Goal: Information Seeking & Learning: Learn about a topic

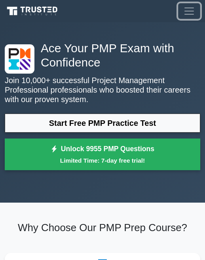
click at [190, 12] on span "Toggle navigation" at bounding box center [189, 11] width 12 height 12
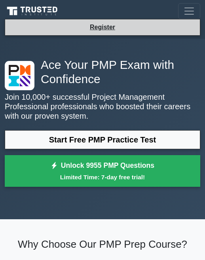
click at [163, 24] on li "Register" at bounding box center [103, 27] width 196 height 17
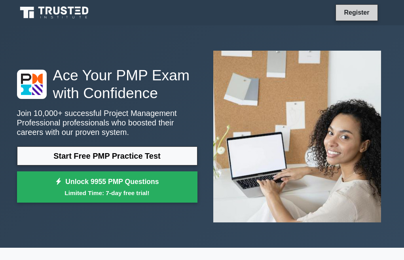
click at [205, 13] on link "Register" at bounding box center [356, 13] width 35 height 10
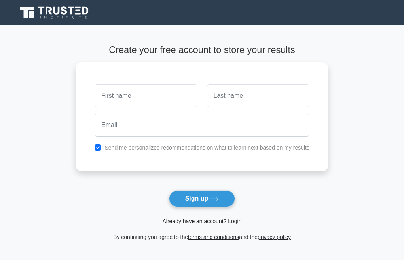
click at [209, 221] on link "Already have an account? Login" at bounding box center [201, 221] width 79 height 6
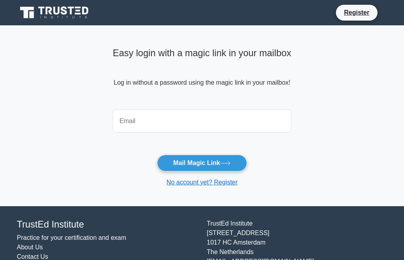
click at [198, 128] on input "email" at bounding box center [202, 121] width 179 height 23
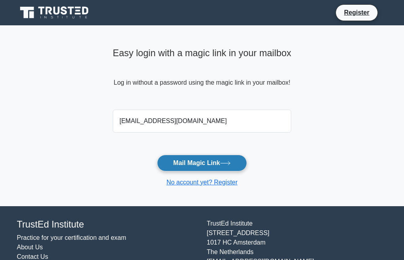
type input "sydles@me.com"
click at [224, 162] on icon at bounding box center [225, 163] width 11 height 4
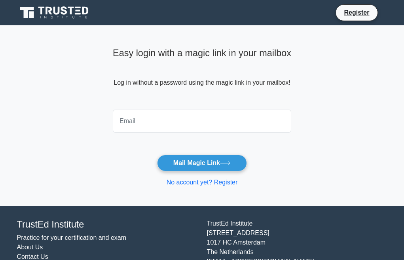
scroll to position [33, 0]
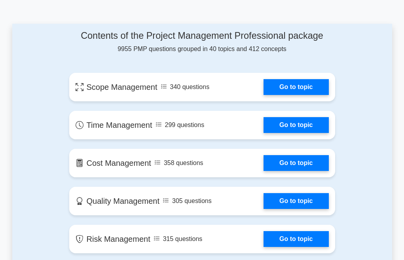
scroll to position [414, 0]
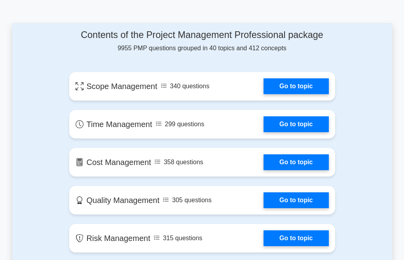
click at [302, 90] on link "Go to topic" at bounding box center [296, 86] width 65 height 16
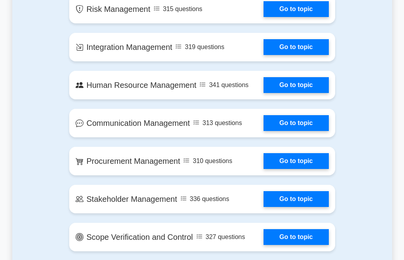
scroll to position [644, 0]
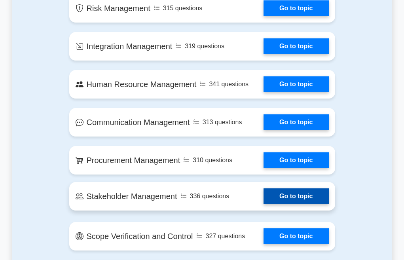
click at [283, 195] on link "Go to topic" at bounding box center [296, 197] width 65 height 16
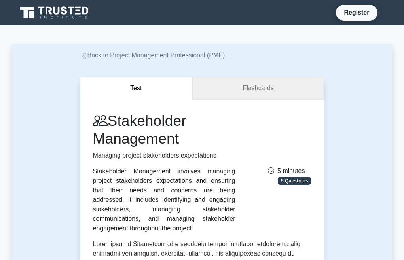
click at [256, 90] on link "Flashcards" at bounding box center [257, 88] width 131 height 23
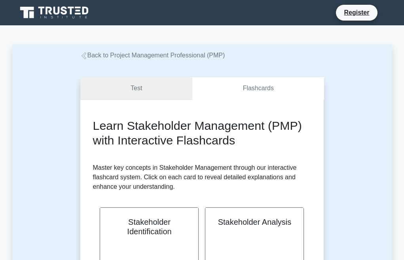
click at [153, 92] on link "Test" at bounding box center [136, 88] width 112 height 23
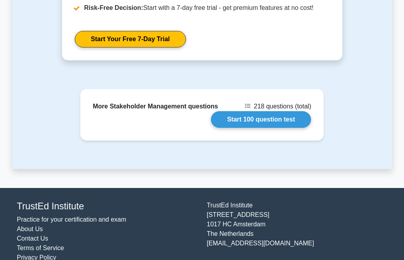
scroll to position [1150, 0]
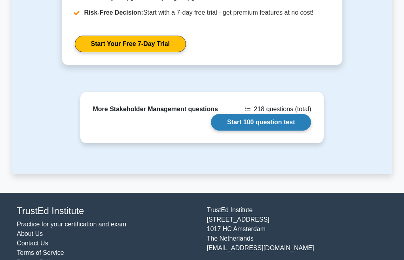
click at [234, 124] on link "Start 100 question test" at bounding box center [261, 122] width 101 height 17
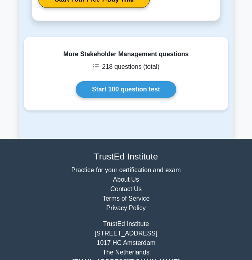
scroll to position [1531, 0]
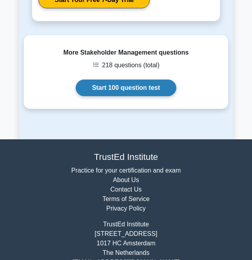
click at [120, 93] on link "Start 100 question test" at bounding box center [126, 88] width 101 height 17
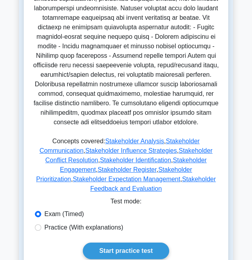
scroll to position [363, 0]
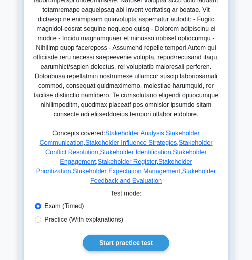
click at [100, 217] on label "Practice (With explanations)" at bounding box center [83, 220] width 79 height 10
click at [41, 217] on input "Practice (With explanations)" at bounding box center [38, 220] width 6 height 6
radio input "true"
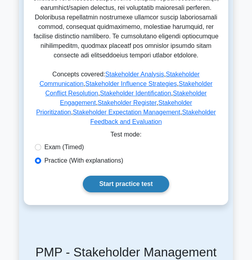
click at [110, 185] on link "Start practice test" at bounding box center [126, 184] width 86 height 17
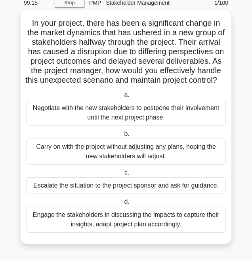
scroll to position [38, 0]
click at [190, 226] on div "Engage the stakeholders in discussing the impacts to capture their insights, ad…" at bounding box center [126, 220] width 200 height 26
click at [122, 205] on input "d. Engage the stakeholders in discussing the impacts to capture their insights,…" at bounding box center [122, 202] width 0 height 5
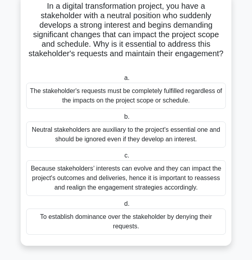
scroll to position [0, 0]
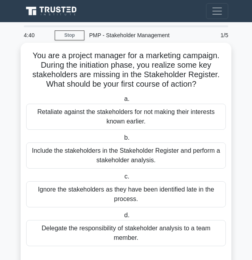
click at [152, 157] on div "Include the stakeholders in the Stakeholder Register and perform a stakeholder …" at bounding box center [126, 156] width 200 height 26
click at [122, 141] on input "b. Include the stakeholders in the Stakeholder Register and perform a stakehold…" at bounding box center [122, 137] width 0 height 5
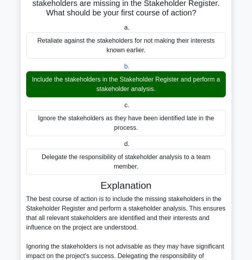
scroll to position [190, 0]
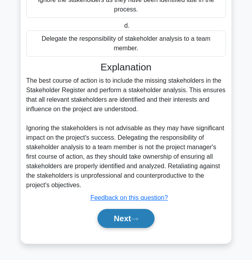
click at [136, 222] on button "Next" at bounding box center [125, 218] width 57 height 19
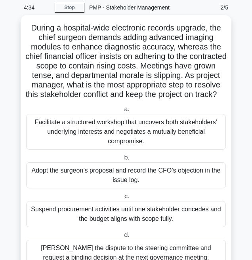
scroll to position [27, 0]
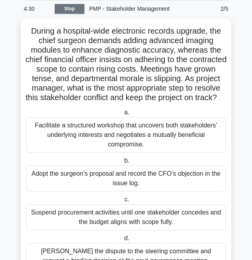
click at [76, 9] on link "Stop" at bounding box center [70, 9] width 30 height 10
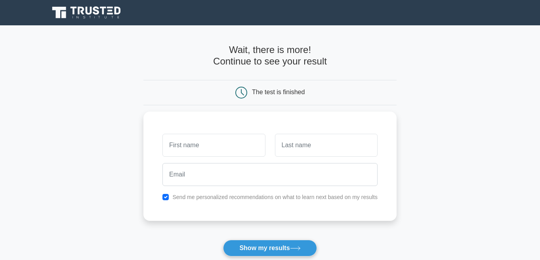
click at [101, 11] on icon at bounding box center [87, 12] width 76 height 15
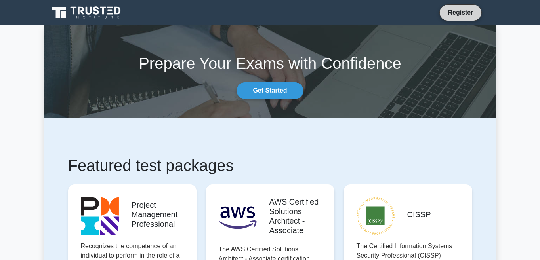
click at [463, 10] on link "Register" at bounding box center [460, 13] width 35 height 10
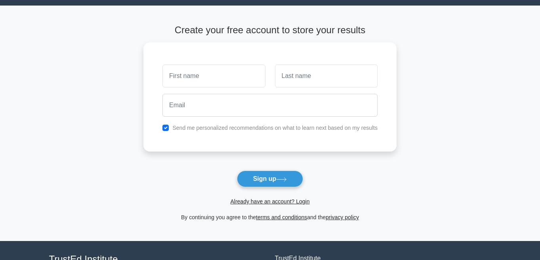
scroll to position [22, 0]
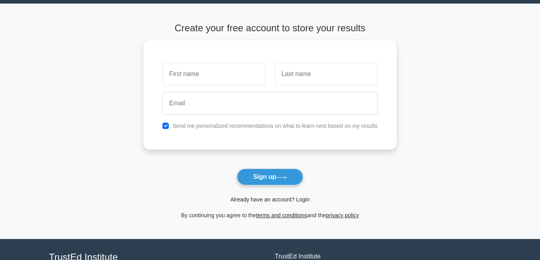
click at [259, 200] on link "Already have an account? Login" at bounding box center [269, 199] width 79 height 6
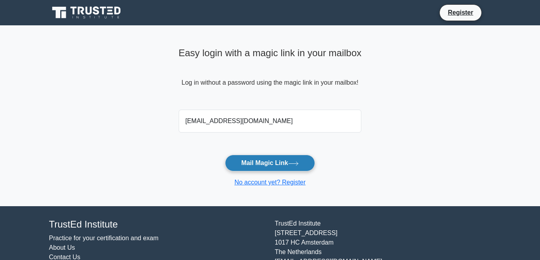
type input "[EMAIL_ADDRESS][DOMAIN_NAME]"
click at [282, 162] on button "Mail Magic Link" at bounding box center [270, 163] width 90 height 17
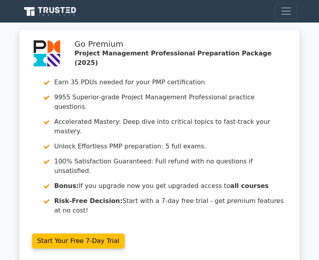
click at [51, 9] on icon at bounding box center [50, 11] width 57 height 11
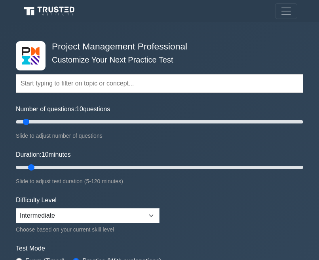
click at [82, 81] on input "text" at bounding box center [160, 83] width 288 height 19
click at [175, 78] on input "text" at bounding box center [160, 83] width 288 height 19
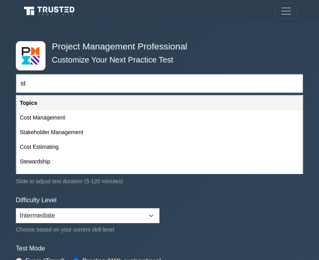
type input "s"
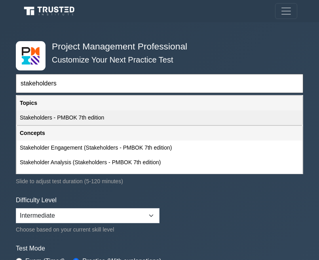
click at [164, 115] on div "Stakeholders - PMBOK 7th edition" at bounding box center [160, 117] width 286 height 15
type input "Stakeholders - PMBOK 7th edition"
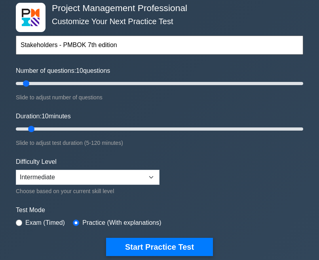
scroll to position [38, 0]
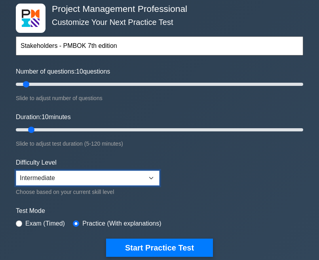
click at [112, 173] on select "Beginner Intermediate Expert" at bounding box center [88, 178] width 144 height 15
select select "expert"
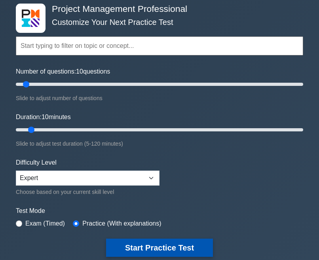
click at [133, 250] on button "Start Practice Test" at bounding box center [159, 248] width 107 height 18
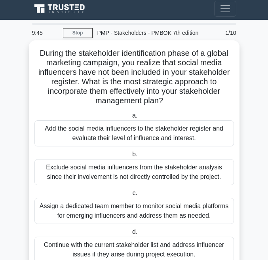
scroll to position [6, 0]
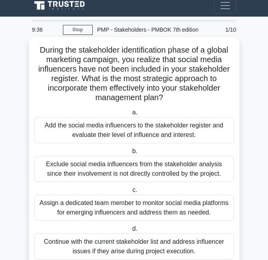
click at [209, 132] on div "Add the social media influencers to the stakeholder register and evaluate their…" at bounding box center [134, 130] width 200 height 26
click at [131, 115] on input "a. Add the social media influencers to the stakeholder register and evaluate th…" at bounding box center [131, 112] width 0 height 5
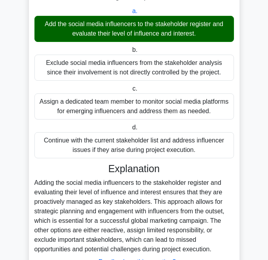
scroll to position [168, 0]
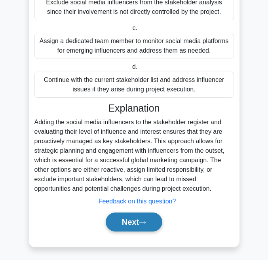
click at [149, 226] on button "Next" at bounding box center [134, 222] width 57 height 19
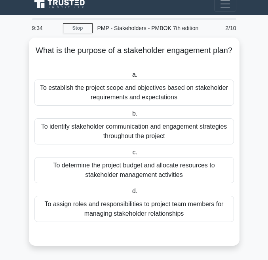
scroll to position [7, 0]
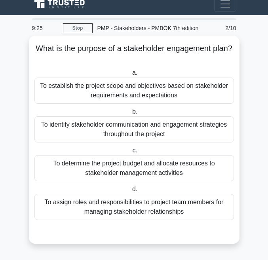
click at [175, 115] on label "b. To identify stakeholder communication and engagement strategies throughout t…" at bounding box center [134, 125] width 200 height 36
click at [131, 114] on input "b. To identify stakeholder communication and engagement strategies throughout t…" at bounding box center [131, 111] width 0 height 5
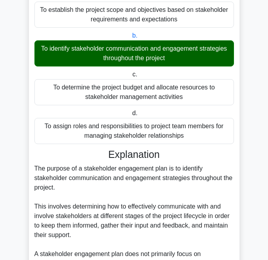
scroll to position [190, 0]
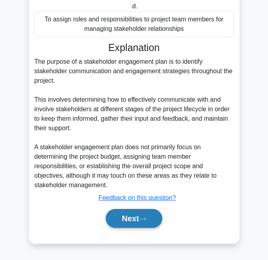
click at [142, 227] on button "Next" at bounding box center [134, 218] width 57 height 19
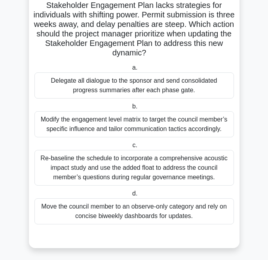
scroll to position [86, 0]
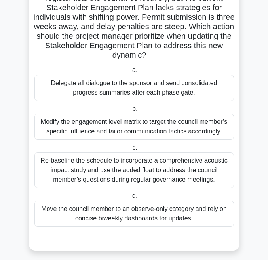
click at [123, 126] on div "Modify the engagement level matrix to target the council member’s specific infl…" at bounding box center [134, 127] width 200 height 26
click at [131, 112] on input "b. Modify the engagement level matrix to target the council member’s specific i…" at bounding box center [131, 109] width 0 height 5
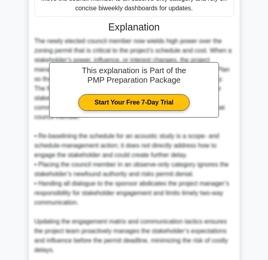
scroll to position [361, 0]
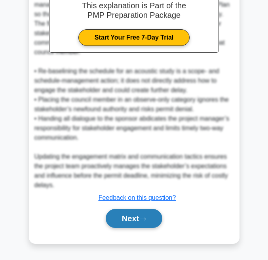
click at [127, 214] on button "Next" at bounding box center [134, 218] width 57 height 19
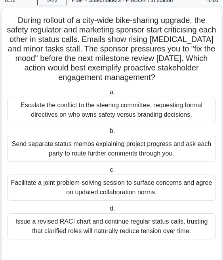
scroll to position [36, 0]
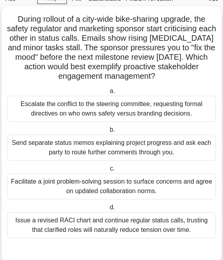
click at [147, 186] on div "Facilitate a joint problem-solving session to surface concerns and agree on upd…" at bounding box center [111, 186] width 209 height 26
click at [108, 171] on input "c. Facilitate a joint problem-solving session to surface concerns and agree on …" at bounding box center [108, 168] width 0 height 5
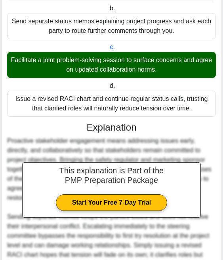
scroll to position [256, 0]
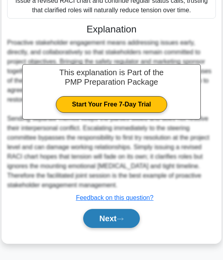
click at [126, 211] on button "Next" at bounding box center [111, 218] width 57 height 19
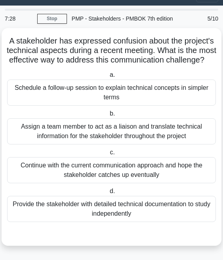
scroll to position [17, 0]
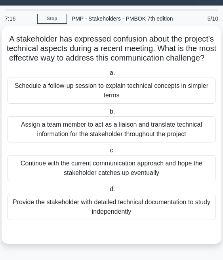
click at [143, 93] on div "Schedule a follow-up session to explain technical concepts in simpler terms" at bounding box center [111, 91] width 209 height 26
click at [108, 76] on input "a. Schedule a follow-up session to explain technical concepts in simpler terms" at bounding box center [108, 72] width 0 height 5
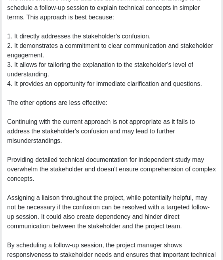
scroll to position [342, 0]
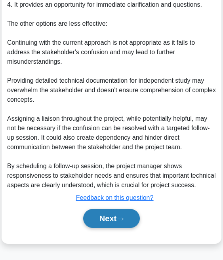
click at [118, 228] on button "Next" at bounding box center [111, 218] width 57 height 19
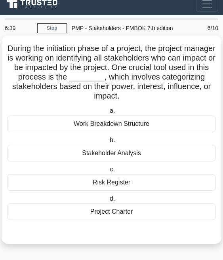
click at [138, 154] on div "Stakeholder Analysis" at bounding box center [111, 153] width 209 height 17
click at [108, 143] on input "b. Stakeholder Analysis" at bounding box center [108, 140] width 0 height 5
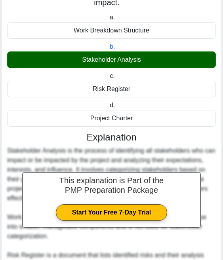
scroll to position [218, 0]
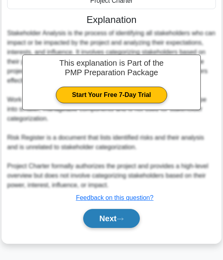
click at [118, 217] on button "Next" at bounding box center [111, 218] width 57 height 19
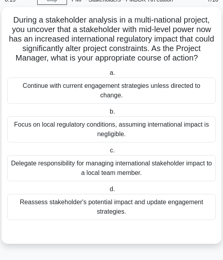
click at [127, 141] on div "Focus on local regulatory conditions, assuming international impact is negligib…" at bounding box center [111, 129] width 209 height 26
click at [108, 114] on input "b. Focus on local regulatory conditions, assuming international impact is negli…" at bounding box center [108, 111] width 0 height 5
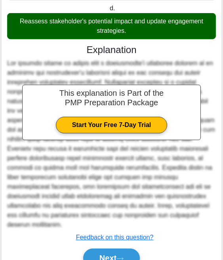
scroll to position [248, 0]
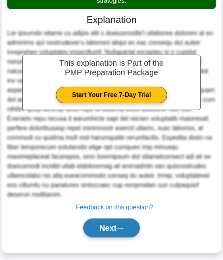
click at [114, 219] on button "Next" at bounding box center [111, 228] width 57 height 19
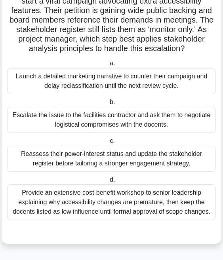
scroll to position [0, 0]
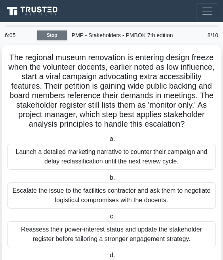
click at [53, 31] on link "Stop" at bounding box center [52, 35] width 30 height 10
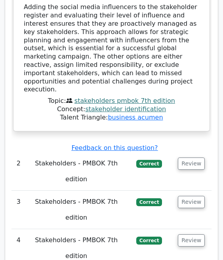
scroll to position [1245, 0]
